Goal: Information Seeking & Learning: Learn about a topic

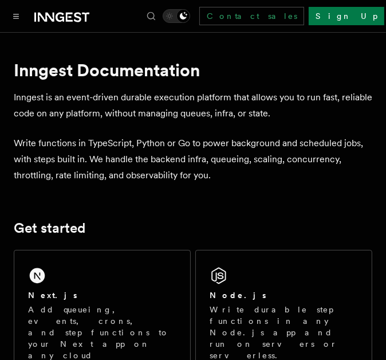
drag, startPoint x: 0, startPoint y: 0, endPoint x: 93, endPoint y: 101, distance: 137.5
click at [93, 101] on p "Inngest is an event-driven durable execution platform that allows you to run fa…" at bounding box center [193, 105] width 359 height 32
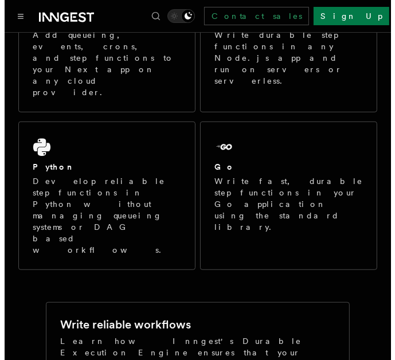
scroll to position [275, 0]
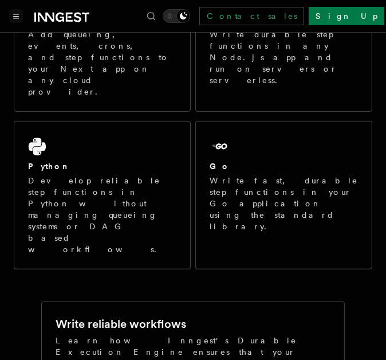
click at [17, 17] on icon "Toggle navigation" at bounding box center [16, 16] width 6 height 5
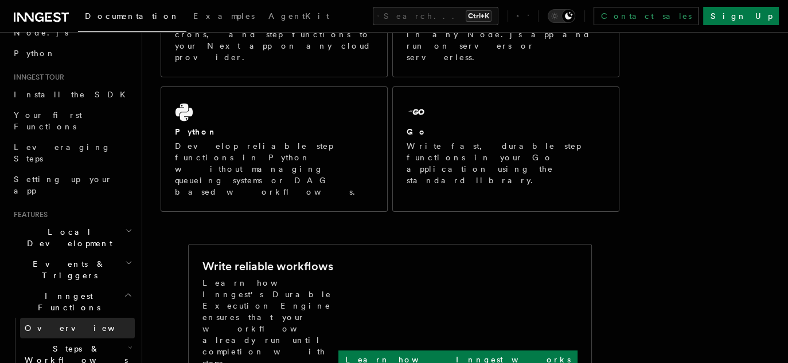
scroll to position [102, 0]
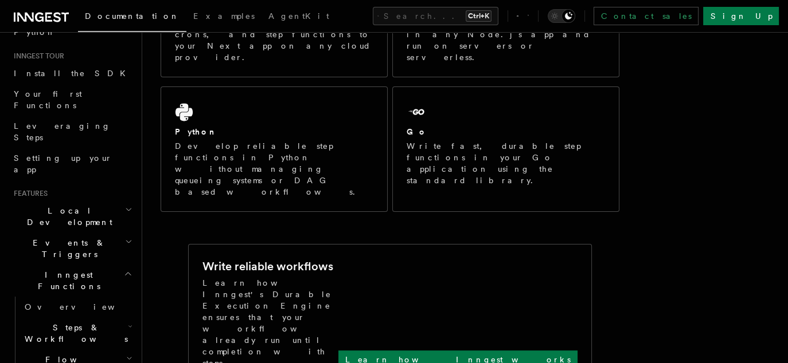
click at [85, 322] on span "Steps & Workflows" at bounding box center [74, 333] width 108 height 23
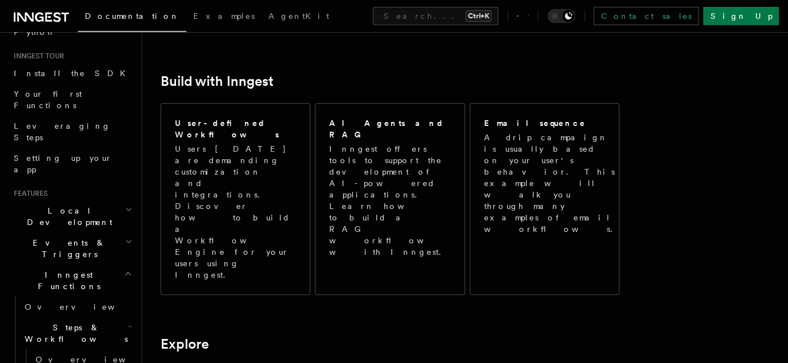
scroll to position [628, 0]
click at [98, 265] on h2 "Inngest Functions" at bounding box center [72, 281] width 126 height 32
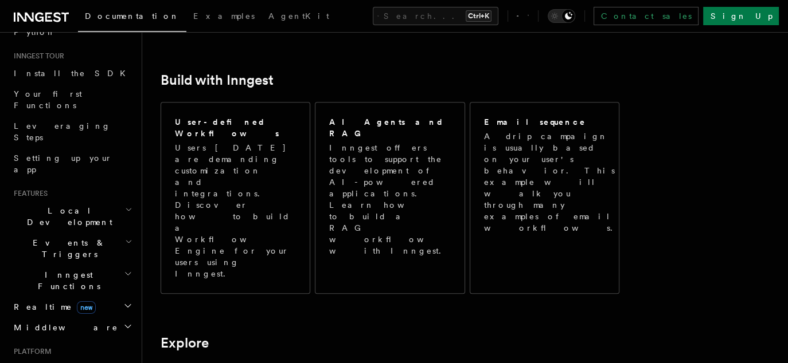
click at [98, 265] on h2 "Inngest Functions" at bounding box center [72, 281] width 126 height 32
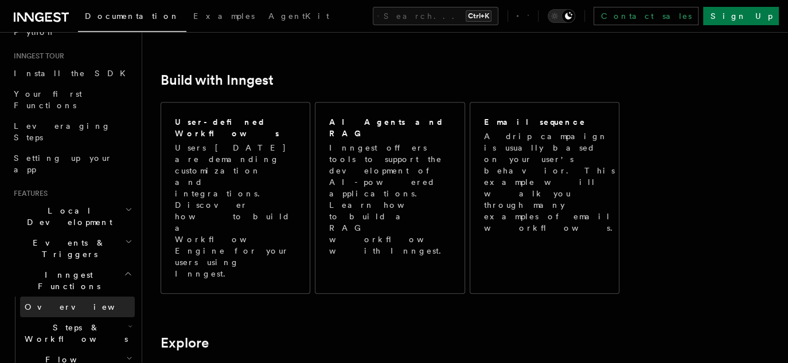
click at [89, 297] on link "Overview" at bounding box center [77, 307] width 115 height 21
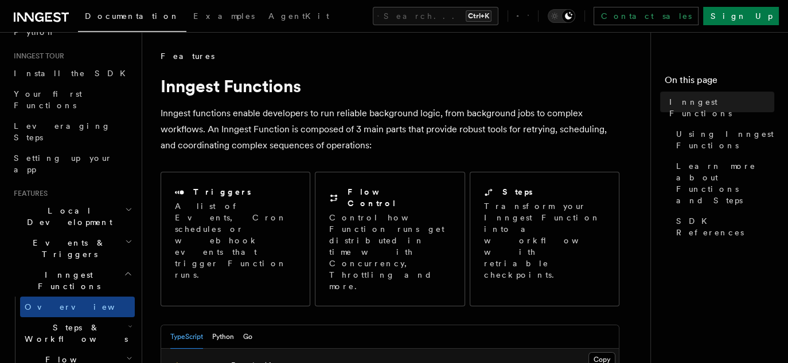
click at [89, 297] on link "Overview" at bounding box center [77, 307] width 115 height 21
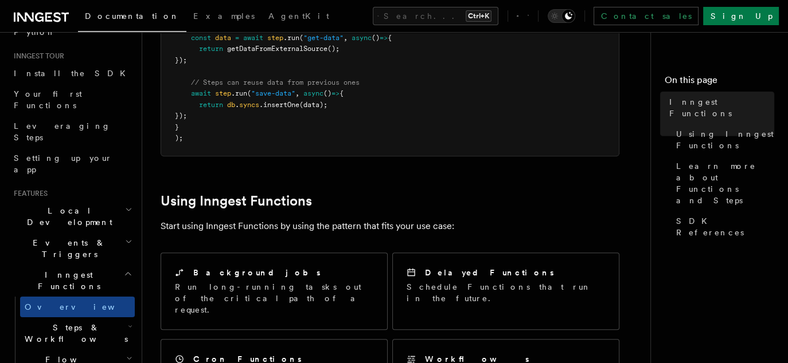
scroll to position [466, 0]
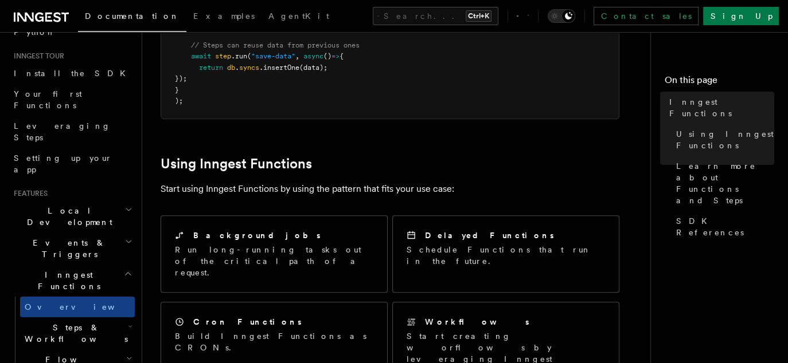
click at [61, 269] on span "Inngest Functions" at bounding box center [66, 280] width 115 height 23
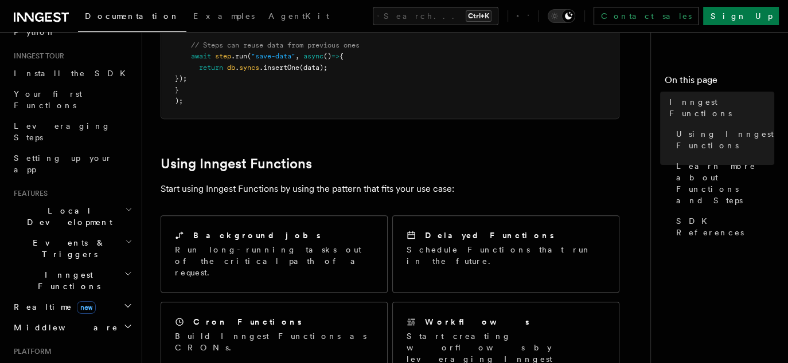
click at [56, 359] on span "Deployment" at bounding box center [42, 368] width 66 height 11
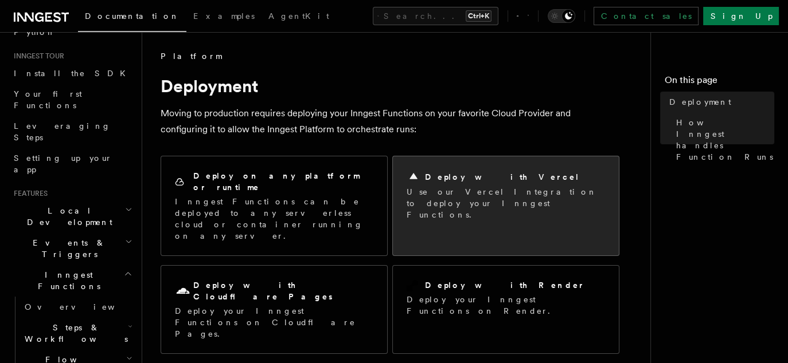
click at [386, 157] on div "Deploy with Vercel Use our Vercel Integration to deploy your Inngest Functions." at bounding box center [506, 195] width 226 height 78
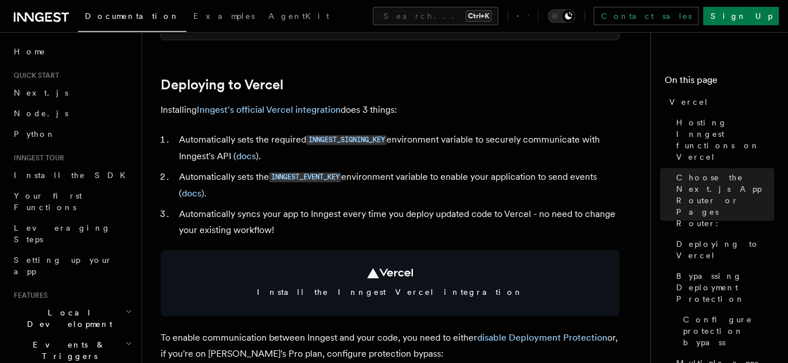
scroll to position [500, 0]
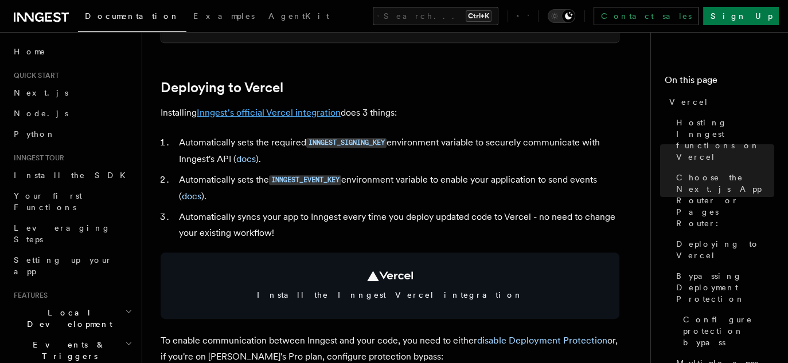
click at [293, 110] on link "Inngest's official Vercel integration" at bounding box center [269, 112] width 144 height 11
